Goal: Find specific page/section: Find specific page/section

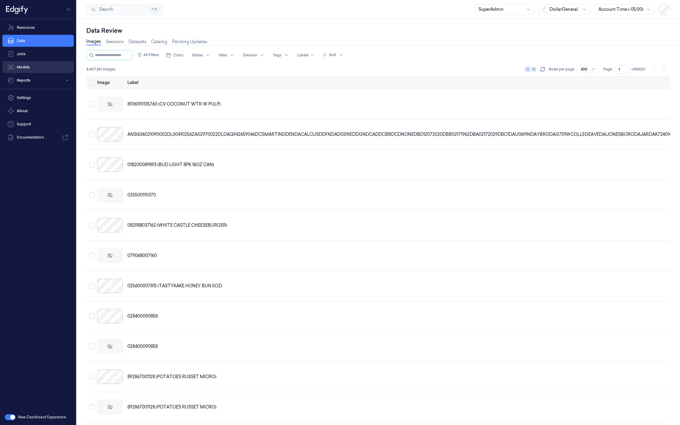
click at [25, 66] on link "Models" at bounding box center [37, 67] width 71 height 12
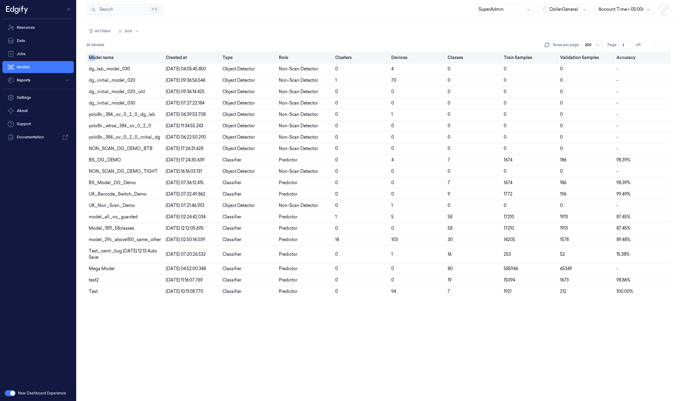
drag, startPoint x: 116, startPoint y: 53, endPoint x: 95, endPoint y: 55, distance: 20.7
click at [95, 55] on th "Model name" at bounding box center [124, 58] width 77 height 12
drag, startPoint x: 96, startPoint y: 56, endPoint x: 99, endPoint y: 56, distance: 3.3
click at [96, 56] on th "Model name" at bounding box center [124, 58] width 77 height 12
drag, startPoint x: 88, startPoint y: 55, endPoint x: 123, endPoint y: 60, distance: 36.0
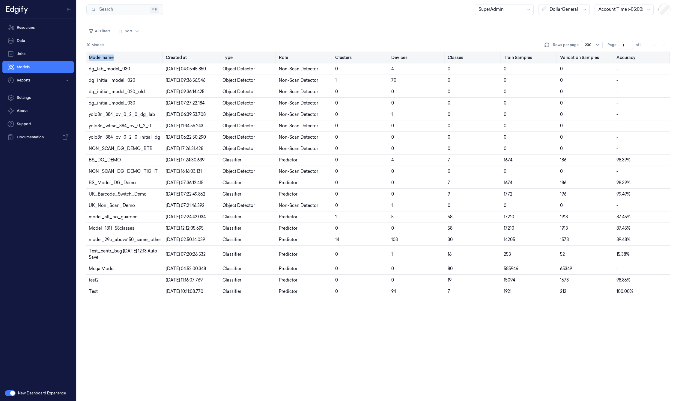
click at [123, 60] on th "Model name" at bounding box center [124, 58] width 77 height 12
drag, startPoint x: 279, startPoint y: 159, endPoint x: 308, endPoint y: 159, distance: 29.1
click at [308, 159] on td "Predictor" at bounding box center [304, 160] width 56 height 11
drag, startPoint x: 279, startPoint y: 147, endPoint x: 311, endPoint y: 147, distance: 32.1
click at [311, 147] on span "Non-Scan Detector" at bounding box center [298, 148] width 39 height 5
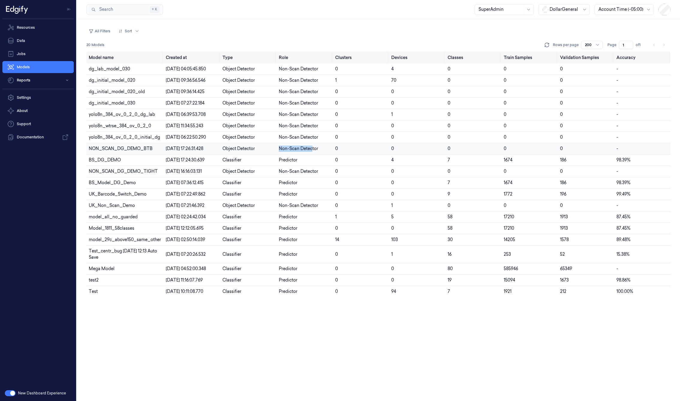
click at [311, 147] on span "Non-Scan Detector" at bounding box center [298, 148] width 39 height 5
drag, startPoint x: 299, startPoint y: 161, endPoint x: 221, endPoint y: 148, distance: 79.6
click at [221, 148] on tbody "dg_lab_model_030 [DATE] 04:05:45.850 Object Detector Non-Scan Detector 0 4 0 0 …" at bounding box center [378, 181] width 584 height 234
click at [222, 126] on span "Object Detector" at bounding box center [238, 125] width 32 height 5
drag, startPoint x: 304, startPoint y: 160, endPoint x: 219, endPoint y: 160, distance: 84.6
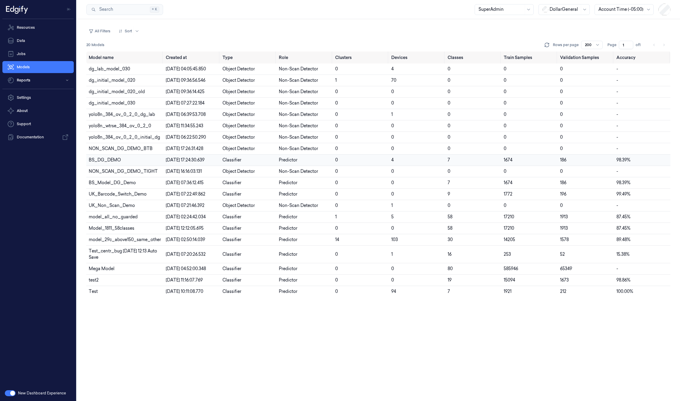
click at [219, 160] on tr "BS_DG_DEMO [DATE] 17:24:30.639 Classifier Predictor 0 4 7 1674 186 98.39%" at bounding box center [378, 160] width 584 height 11
click at [246, 29] on div "All Filters Sort" at bounding box center [378, 31] width 584 height 10
drag, startPoint x: 322, startPoint y: 69, endPoint x: 276, endPoint y: 70, distance: 45.6
click at [276, 70] on tr "dg_lab_model_030 [DATE] 04:05:45.850 Object Detector Non-Scan Detector 0 4 0 0 …" at bounding box center [378, 69] width 584 height 11
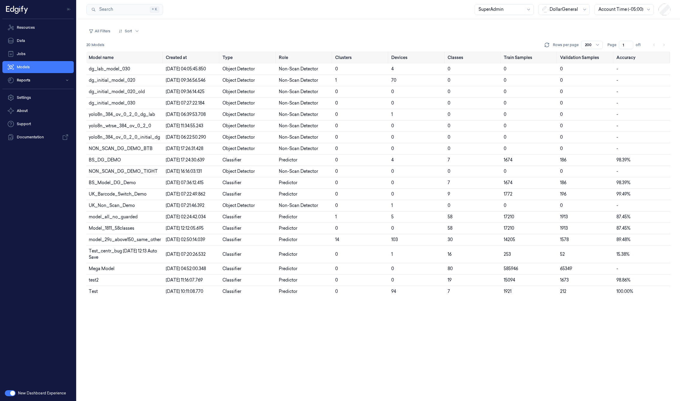
click at [287, 29] on div "All Filters Sort" at bounding box center [378, 31] width 584 height 10
drag, startPoint x: 104, startPoint y: 124, endPoint x: 115, endPoint y: 124, distance: 10.5
click at [115, 124] on span "yolo8n_wtrse_384_ov_0_2_0" at bounding box center [120, 125] width 62 height 5
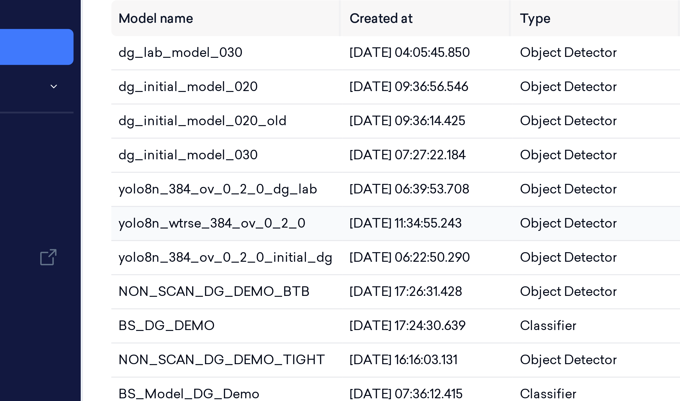
click at [98, 124] on span "yolo8n_wtrse_384_ov_0_2_0" at bounding box center [120, 125] width 62 height 5
drag, startPoint x: 105, startPoint y: 125, endPoint x: 116, endPoint y: 126, distance: 10.8
click at [116, 126] on span "yolo8n_wtrse_384_ov_0_2_0" at bounding box center [120, 125] width 62 height 5
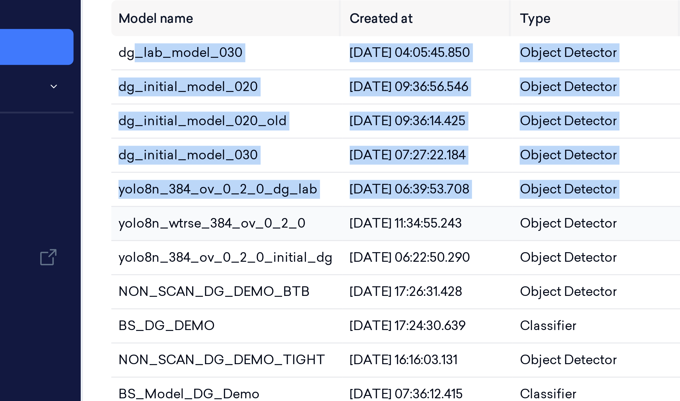
drag, startPoint x: 94, startPoint y: 67, endPoint x: 118, endPoint y: 120, distance: 58.3
click at [118, 120] on tbody "dg_lab_model_030 [DATE] 04:05:45.850 Object Detector Non-Scan Detector 0 4 0 0 …" at bounding box center [378, 181] width 584 height 234
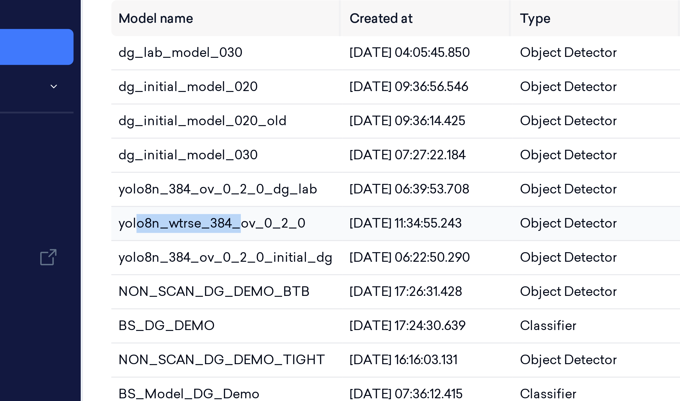
drag, startPoint x: 94, startPoint y: 124, endPoint x: 130, endPoint y: 124, distance: 36.3
click at [130, 124] on span "yolo8n_wtrse_384_ov_0_2_0" at bounding box center [120, 125] width 62 height 5
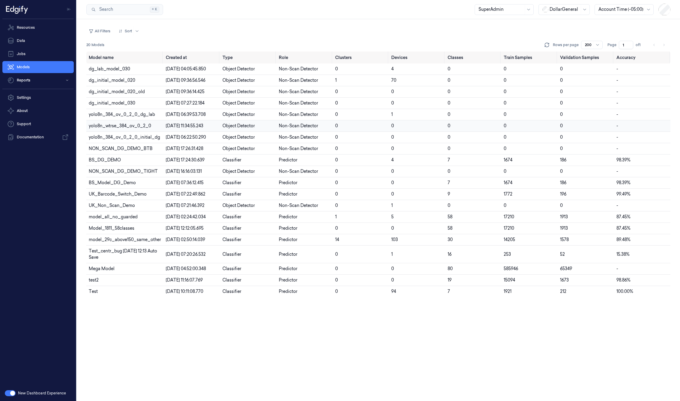
drag, startPoint x: 392, startPoint y: 129, endPoint x: 399, endPoint y: 128, distance: 7.2
click at [399, 128] on td "0" at bounding box center [417, 126] width 56 height 11
